Goal: Book appointment/travel/reservation

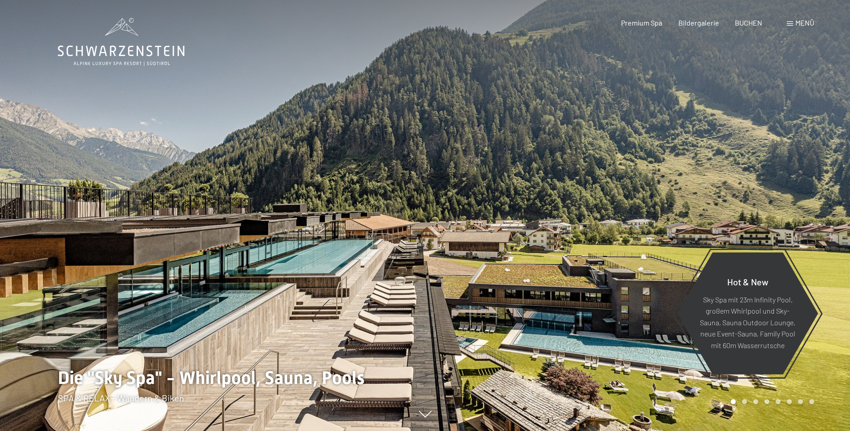
click at [803, 25] on span "Menü" at bounding box center [804, 22] width 19 height 9
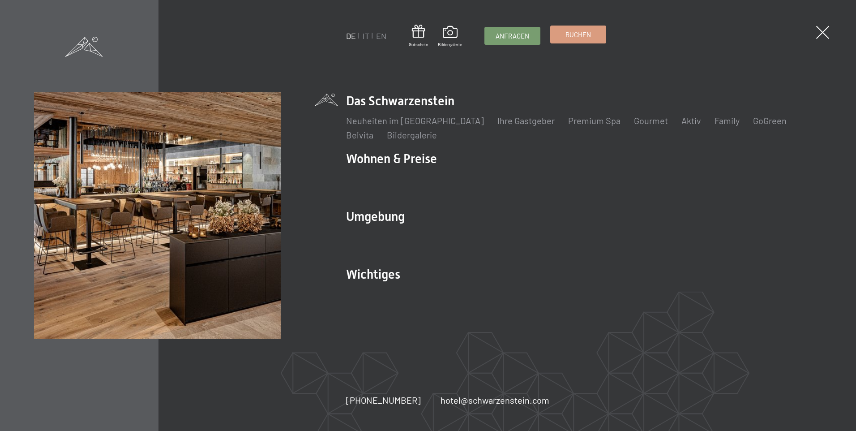
click at [585, 36] on span "Buchen" at bounding box center [579, 34] width 26 height 9
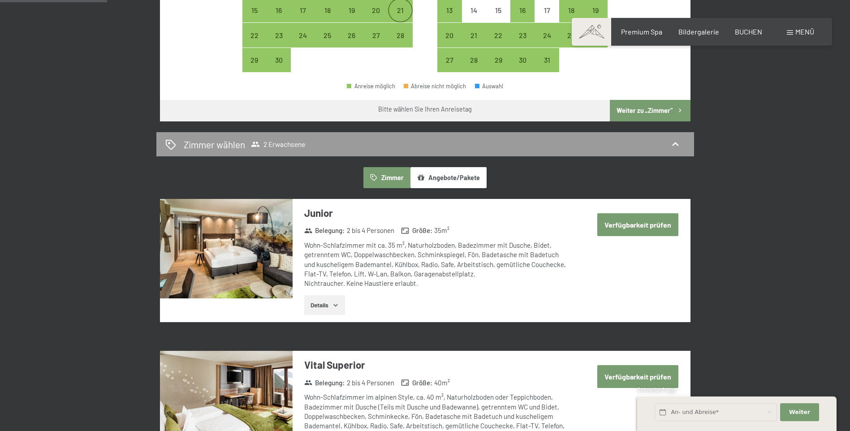
scroll to position [403, 0]
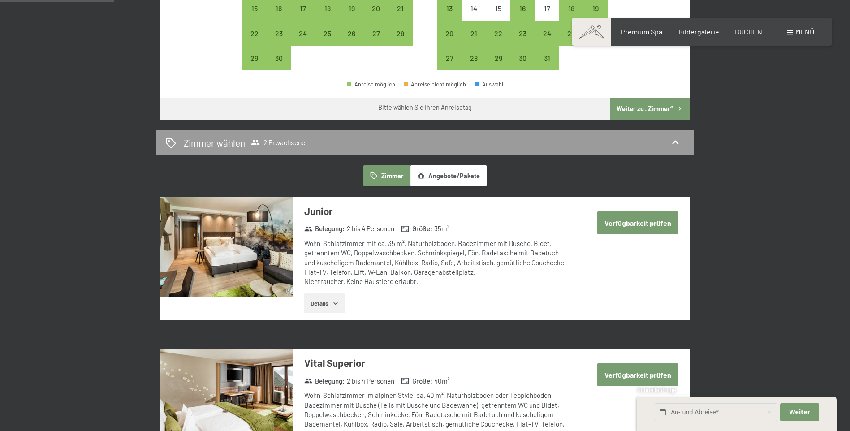
click at [436, 176] on button "Angebote/Pakete" at bounding box center [448, 175] width 76 height 21
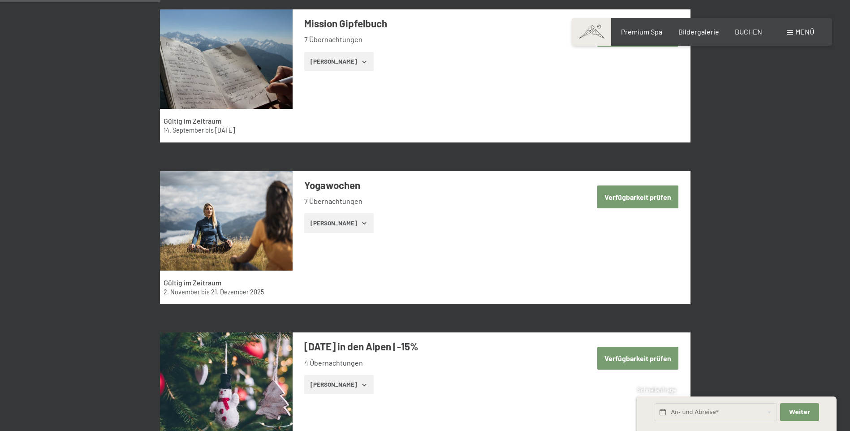
scroll to position [582, 0]
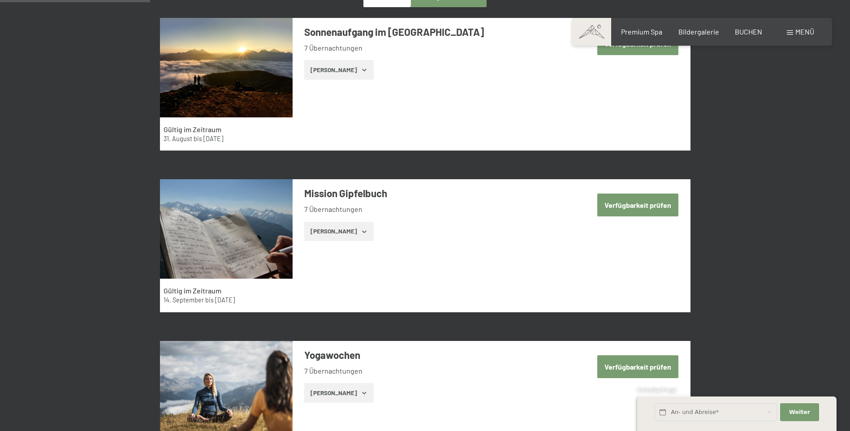
click at [349, 76] on button "Zeige Zimmer" at bounding box center [338, 70] width 69 height 20
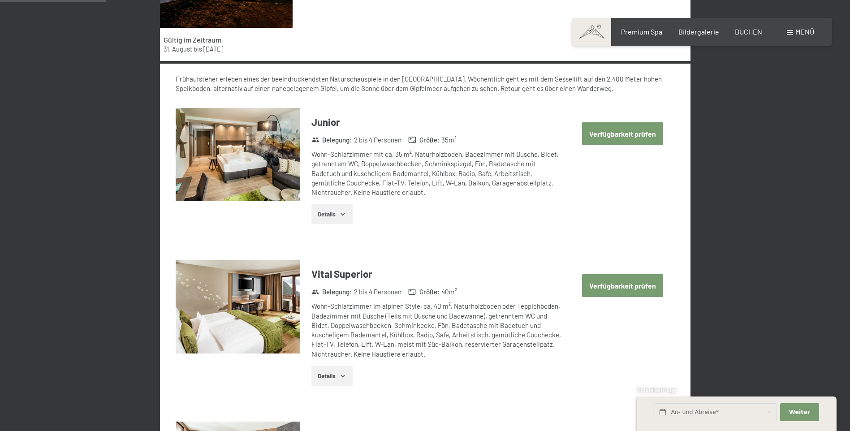
scroll to position [717, 0]
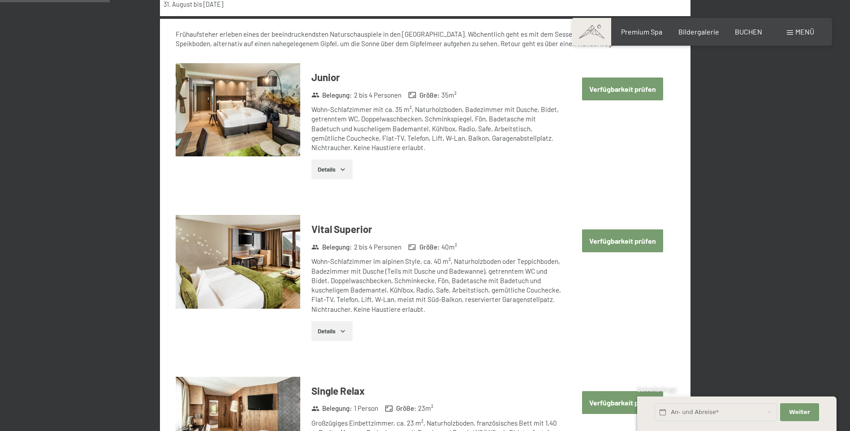
click at [623, 86] on button "Verfügbarkeit prüfen" at bounding box center [622, 88] width 81 height 23
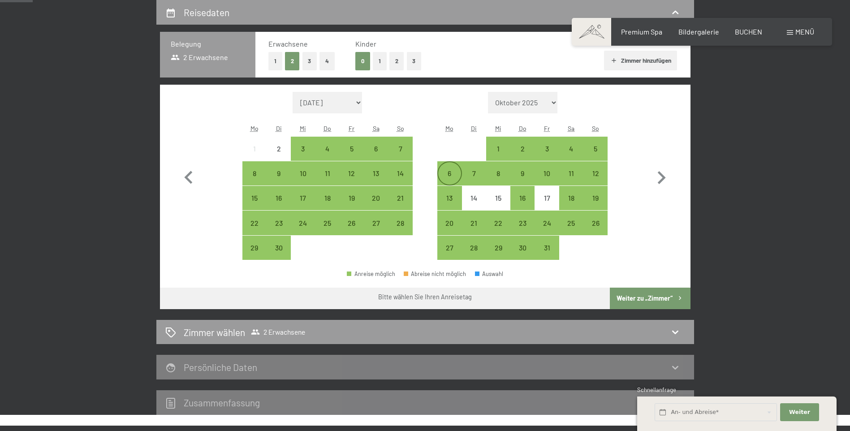
click at [449, 173] on div "6" at bounding box center [449, 181] width 22 height 22
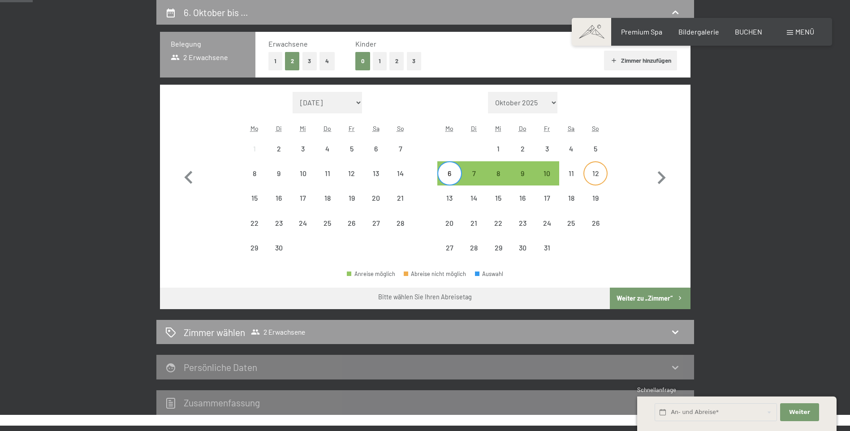
click at [593, 174] on div "12" at bounding box center [595, 181] width 22 height 22
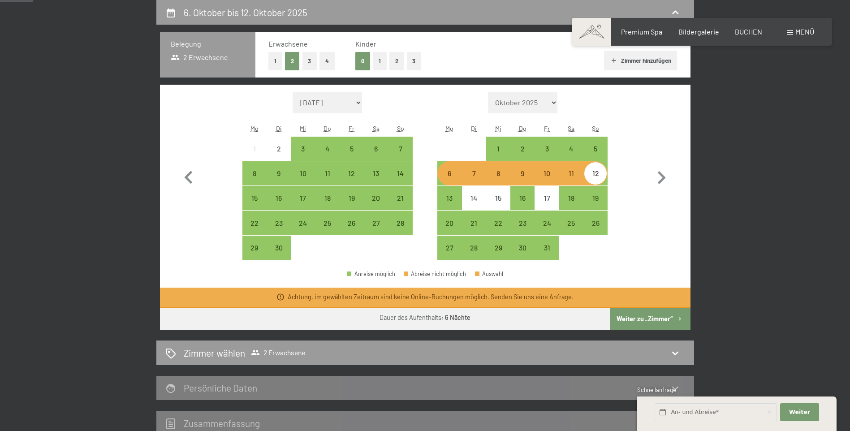
click at [670, 316] on button "Weiter zu „Zimmer“" at bounding box center [649, 318] width 80 height 21
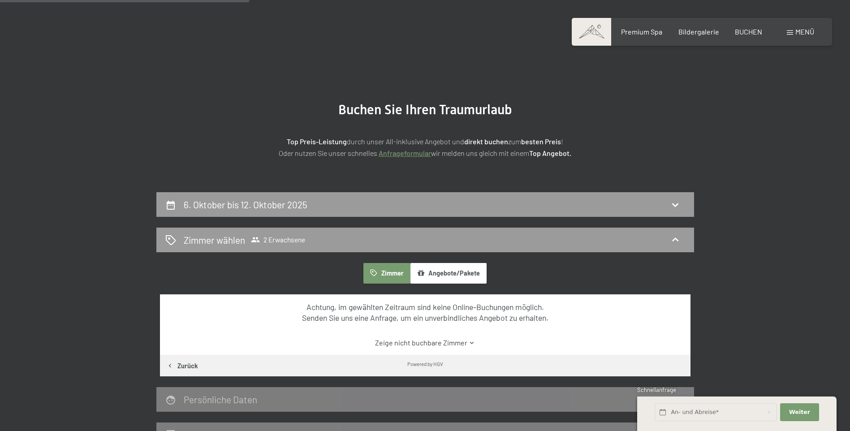
scroll to position [0, 0]
